Goal: Task Accomplishment & Management: Complete application form

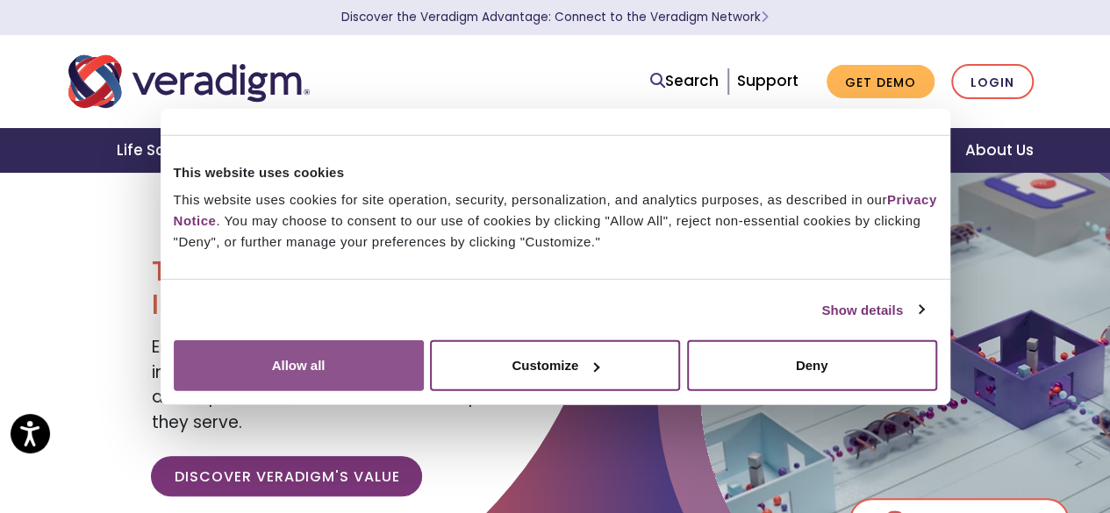
click at [424, 341] on button "Allow all" at bounding box center [299, 366] width 250 height 51
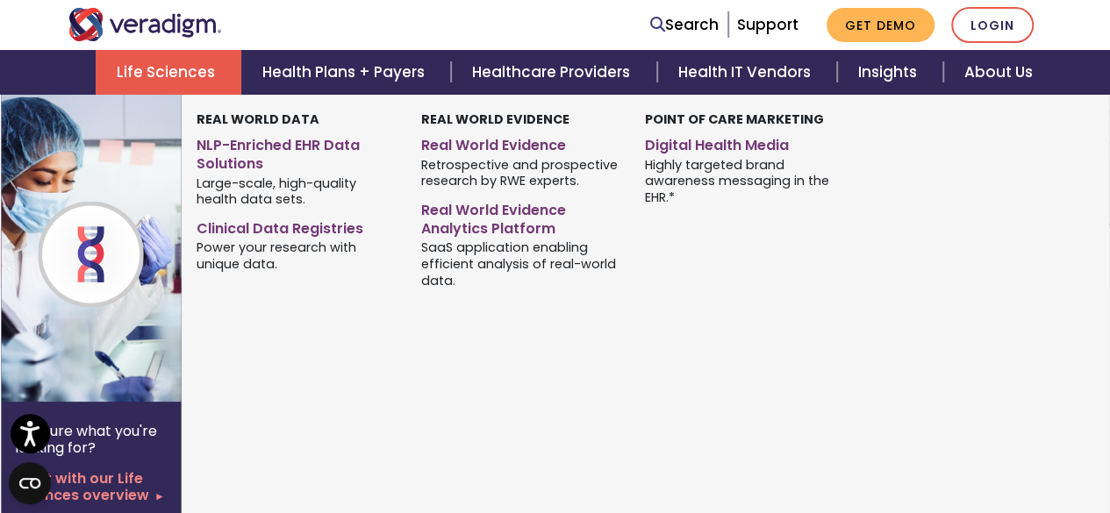
scroll to position [1862, 0]
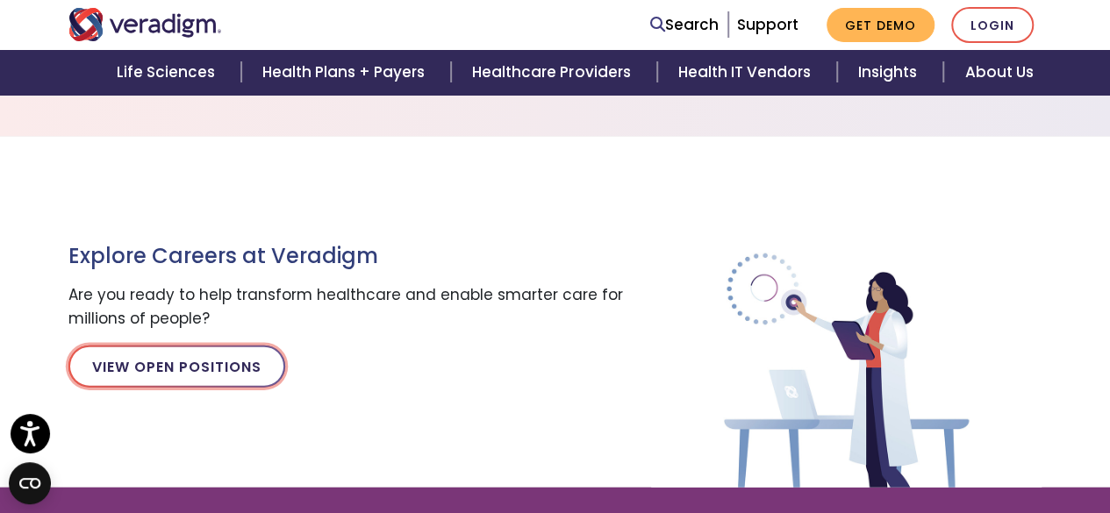
click at [248, 358] on link "View Open Positions" at bounding box center [176, 367] width 217 height 42
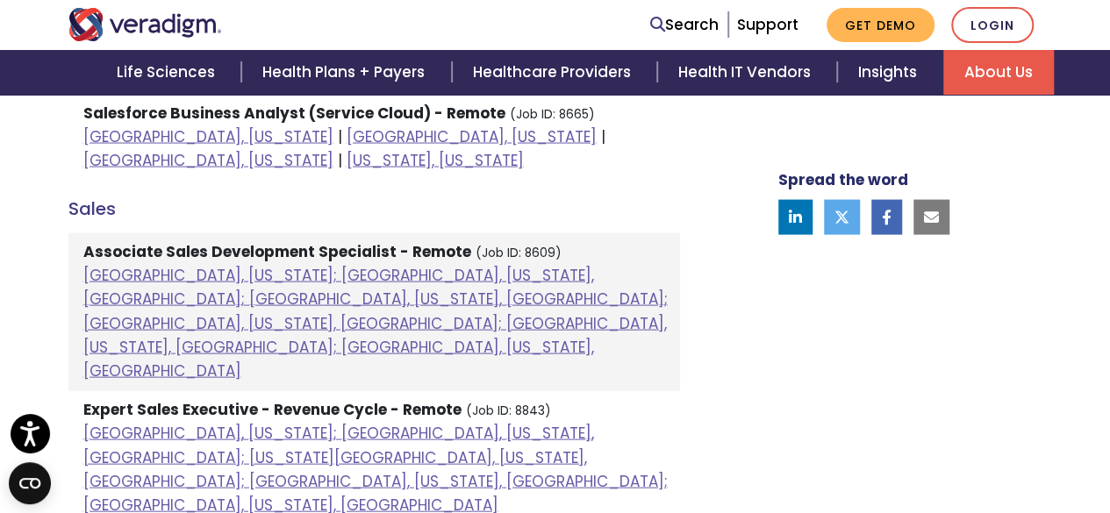
scroll to position [1614, 0]
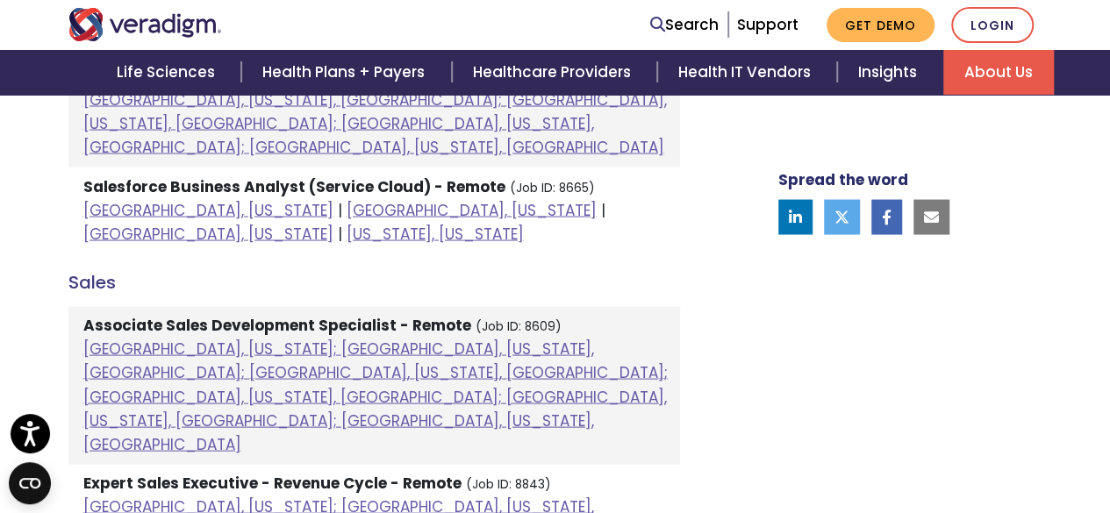
click at [231, 314] on strong "Associate Sales Development Specialist - Remote" at bounding box center [277, 324] width 388 height 21
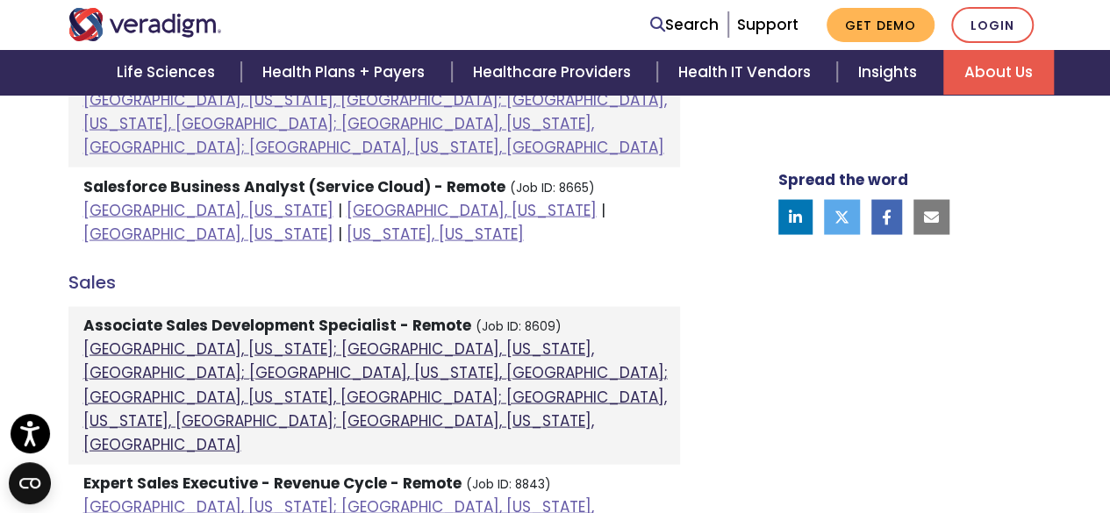
click at [135, 338] on link "Atlanta, Georgia; Orlando, Florida, United States; Phoenix, Arizona, United Sta…" at bounding box center [375, 396] width 585 height 117
